Goal: Obtain resource: Download file/media

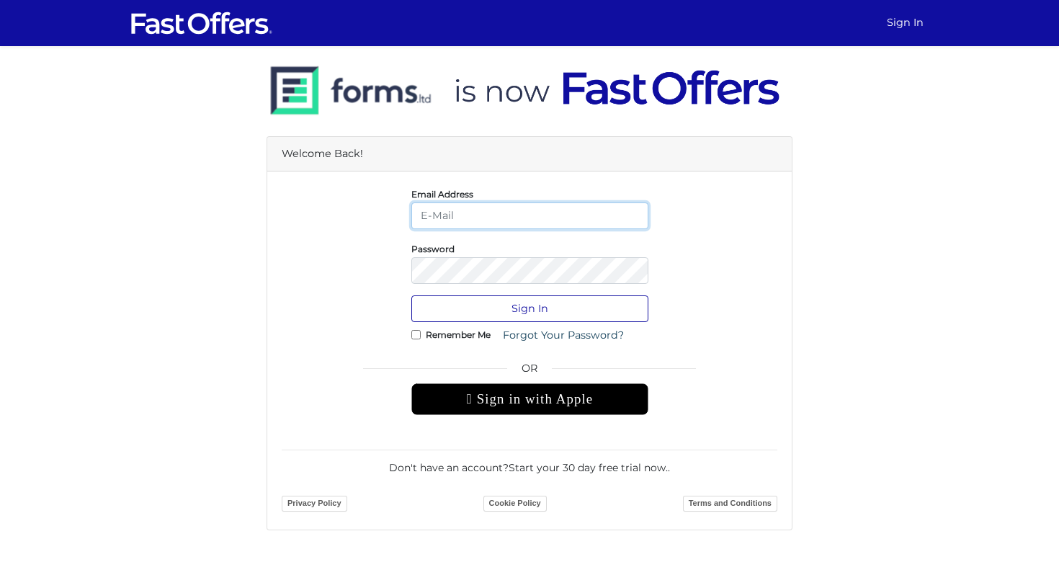
type input "[EMAIL_ADDRESS][DOMAIN_NAME]"
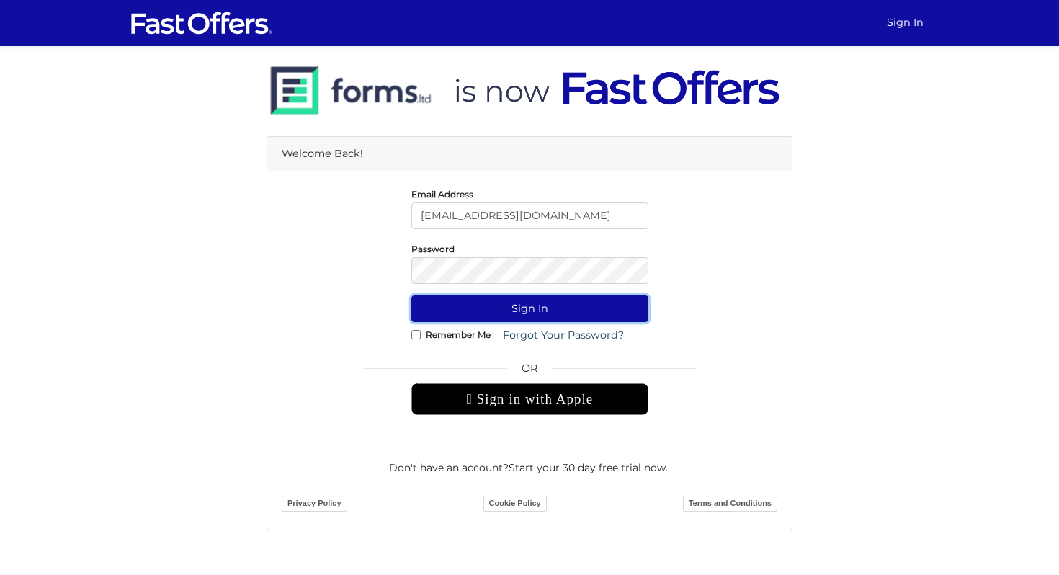
click at [512, 311] on button "Sign In" at bounding box center [529, 308] width 237 height 27
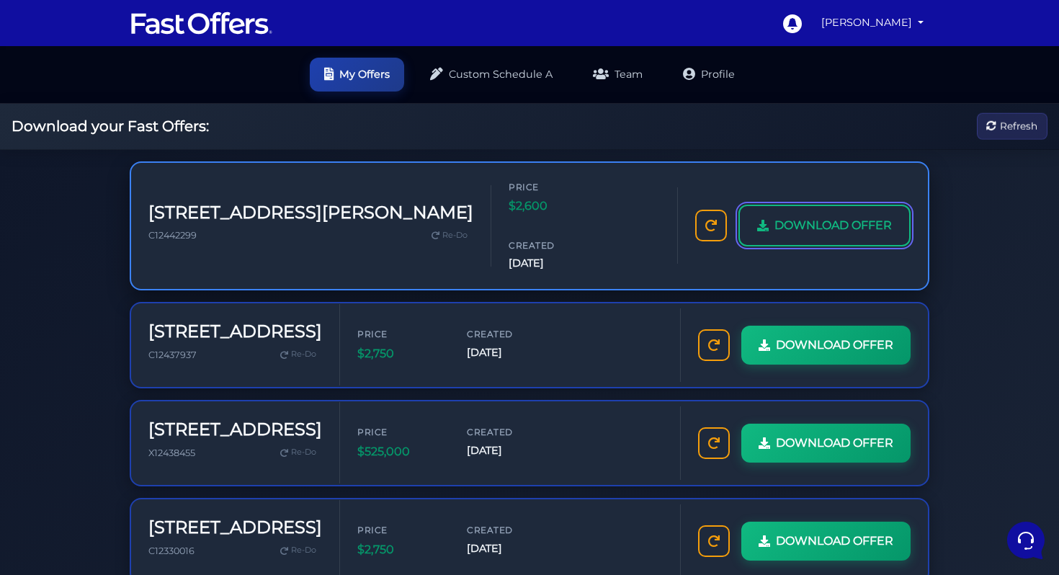
click at [831, 214] on link "DOWNLOAD OFFER" at bounding box center [824, 226] width 172 height 42
